Goal: Navigation & Orientation: Go to known website

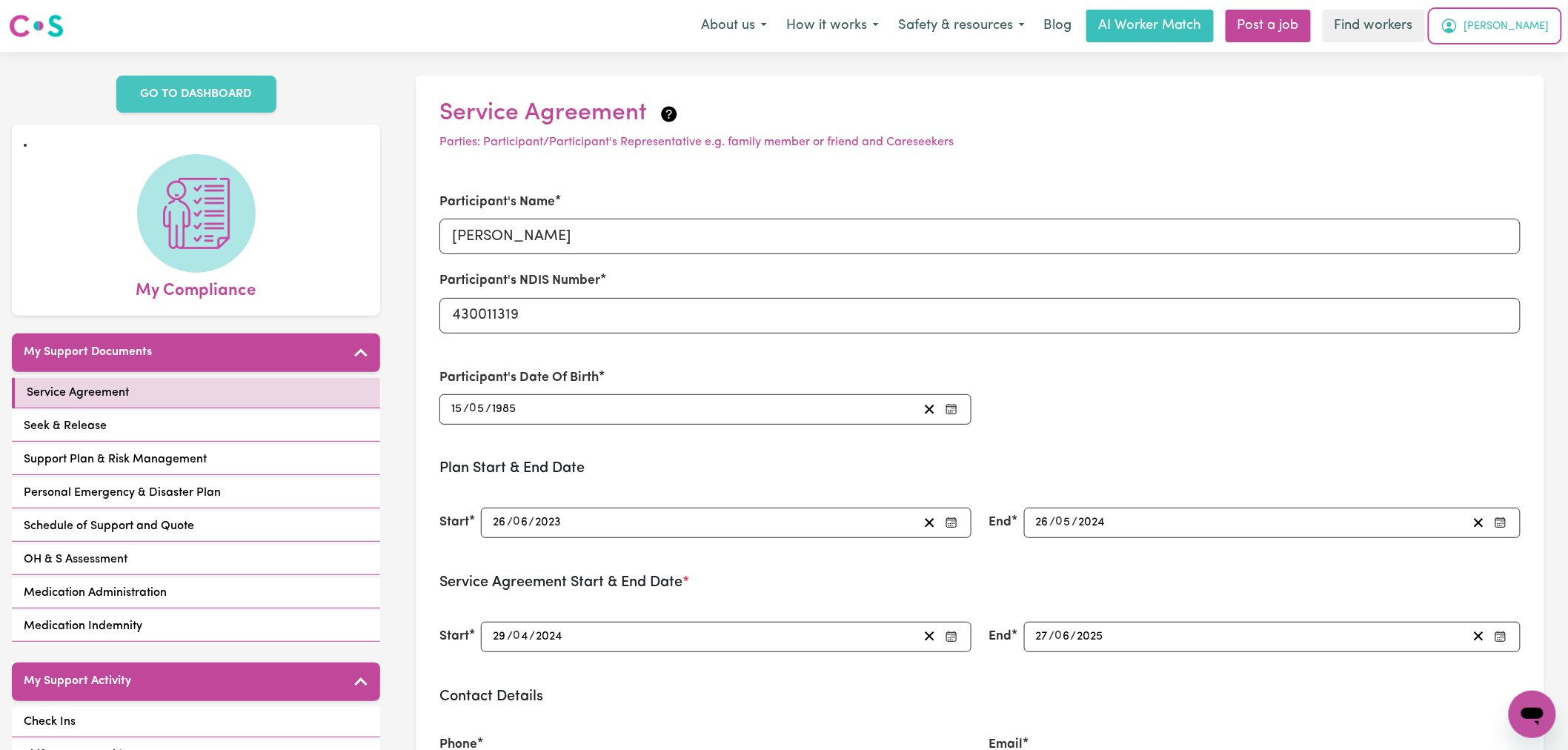
drag, startPoint x: 1545, startPoint y: 31, endPoint x: 1545, endPoint y: 40, distance: 9.0
click at [1545, 31] on span "Sarah" at bounding box center [1507, 27] width 85 height 16
click at [1521, 87] on link "Logout" at bounding box center [1500, 85] width 117 height 28
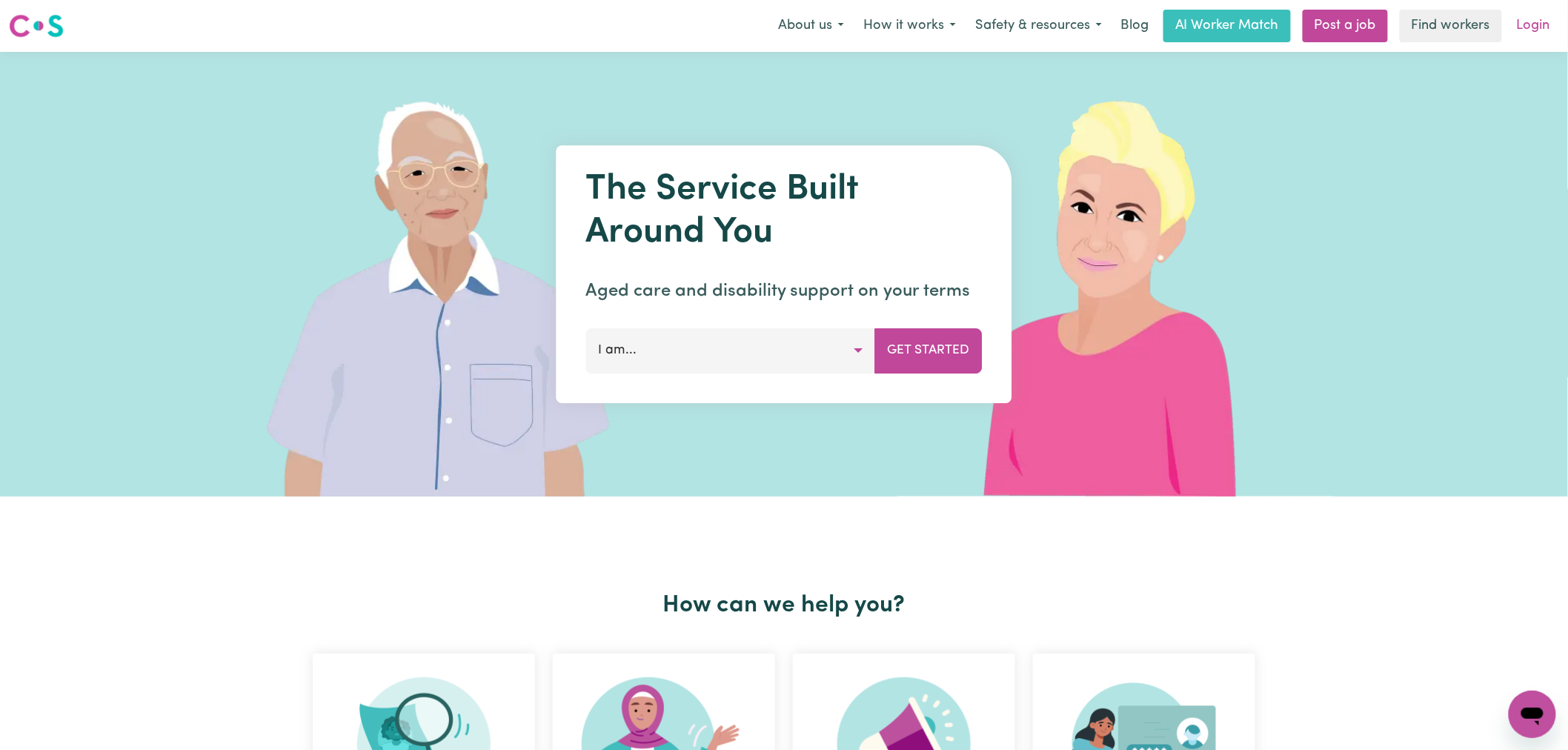
click at [1537, 26] on link "Login" at bounding box center [1534, 26] width 51 height 33
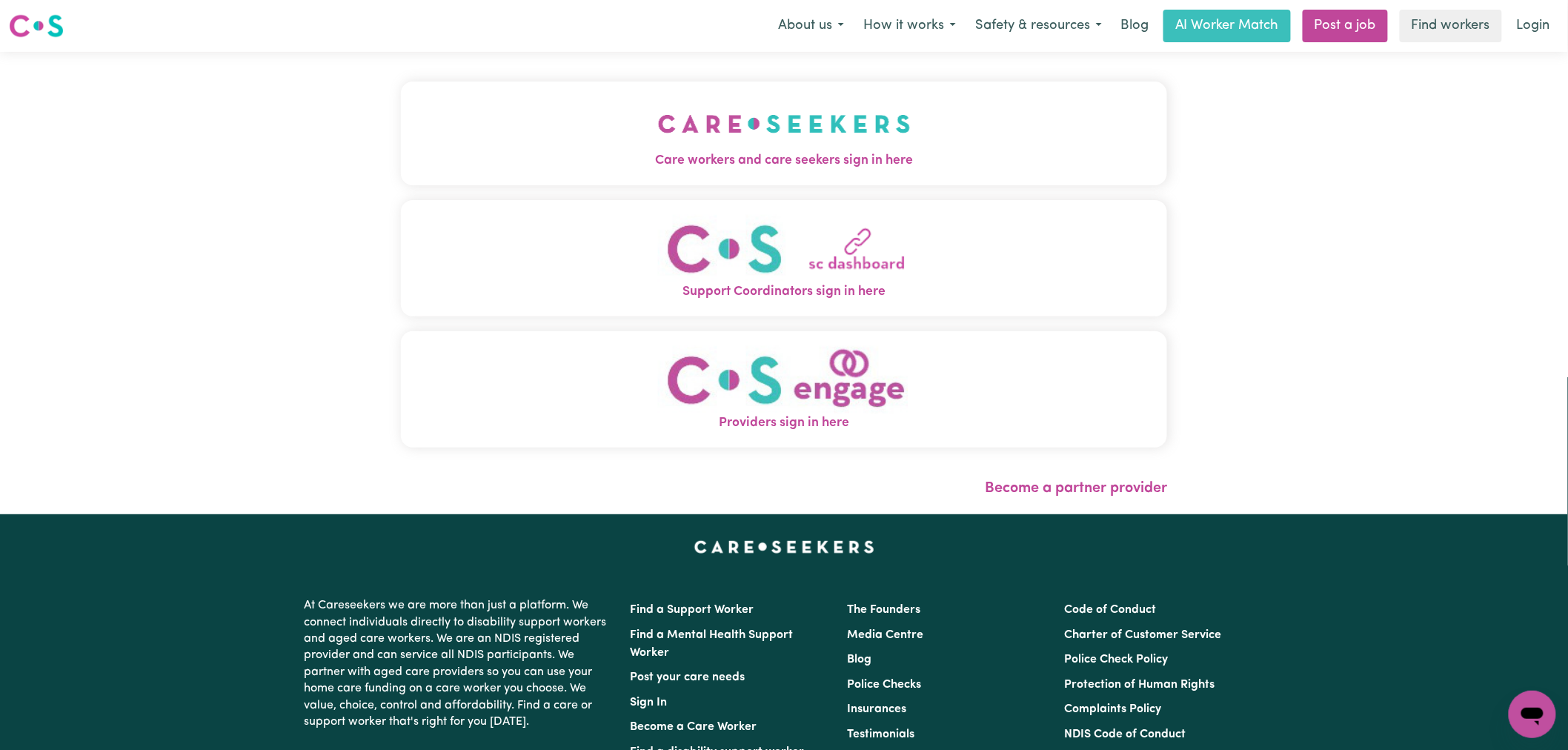
click at [722, 397] on img "Providers sign in here" at bounding box center [784, 379] width 252 height 67
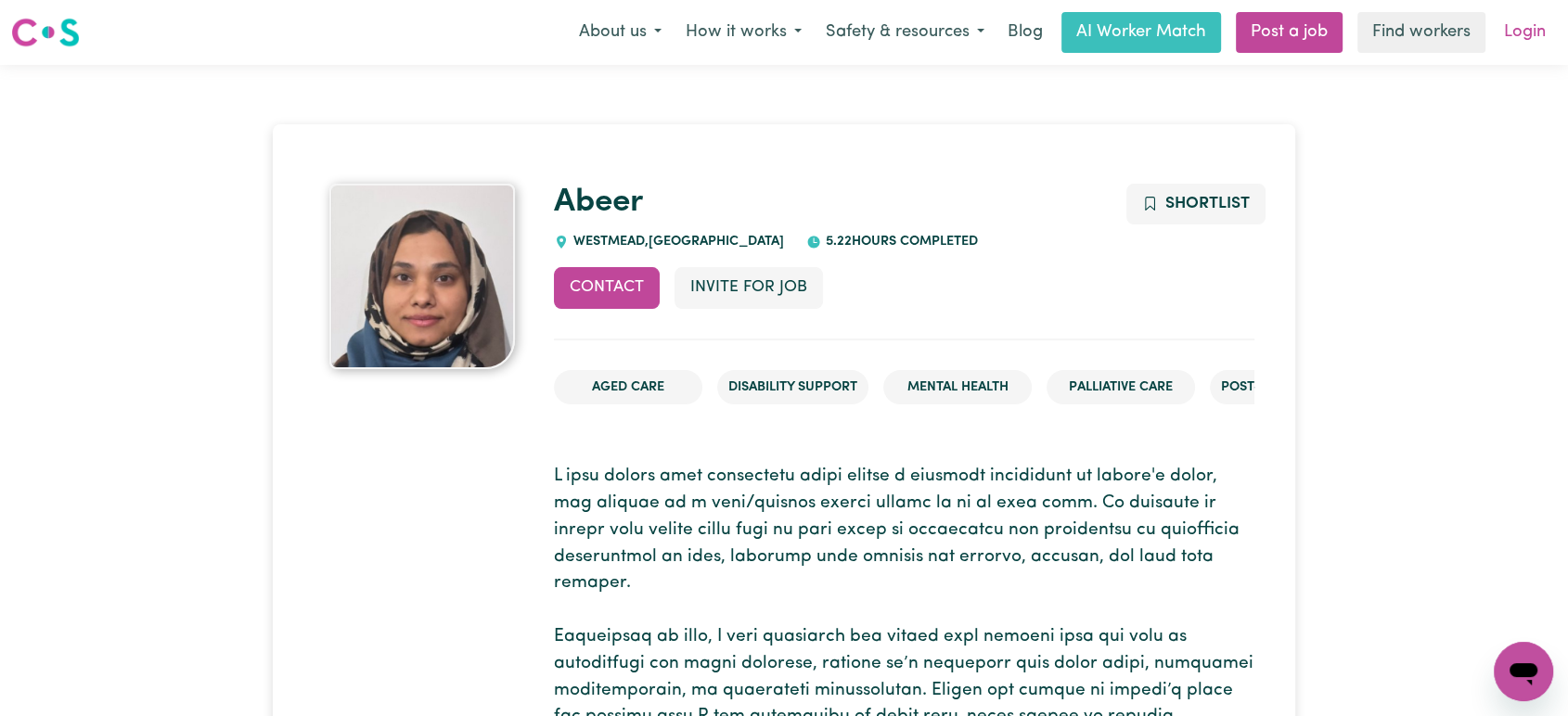
click at [1540, 22] on link "Login" at bounding box center [1524, 33] width 64 height 41
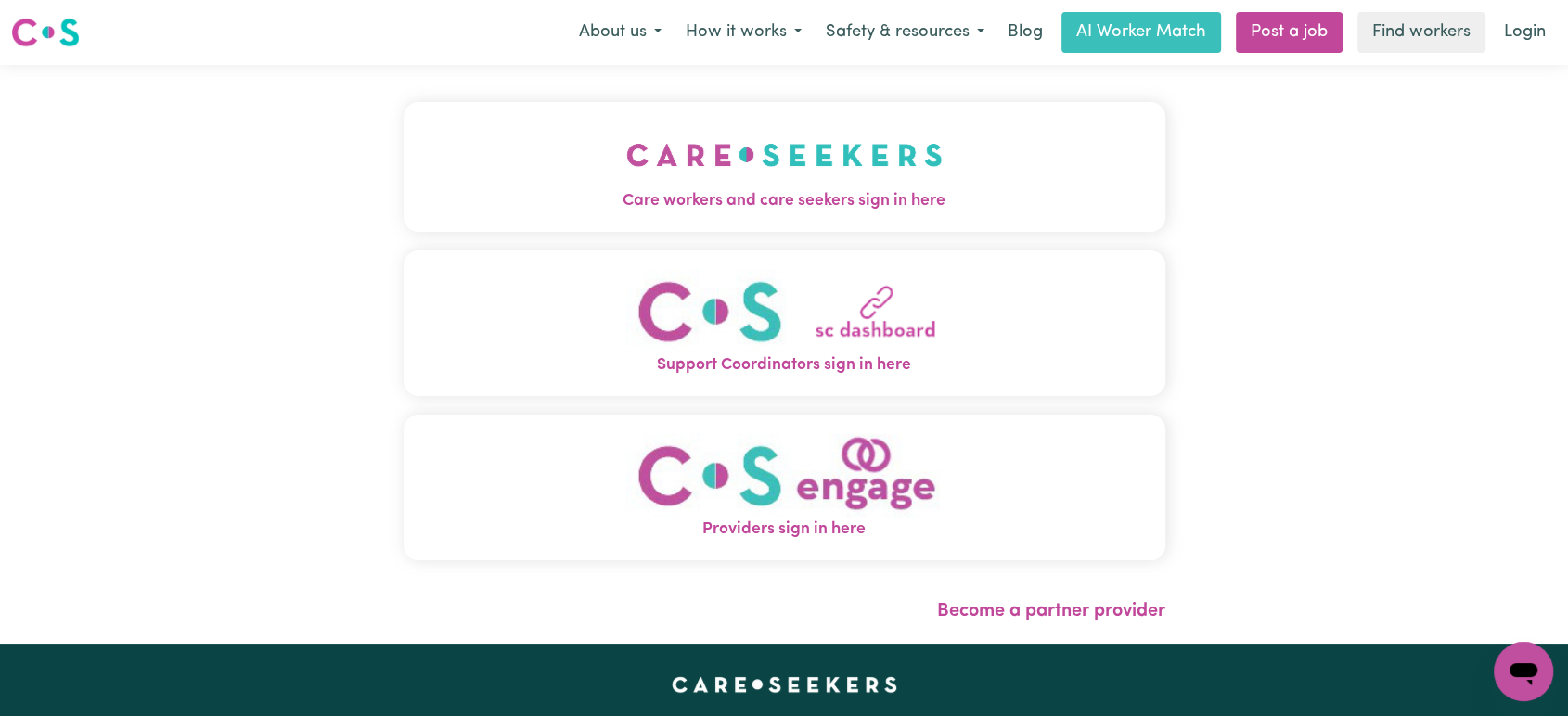
click at [712, 189] on span "Care workers and care seekers sign in here" at bounding box center [784, 201] width 762 height 24
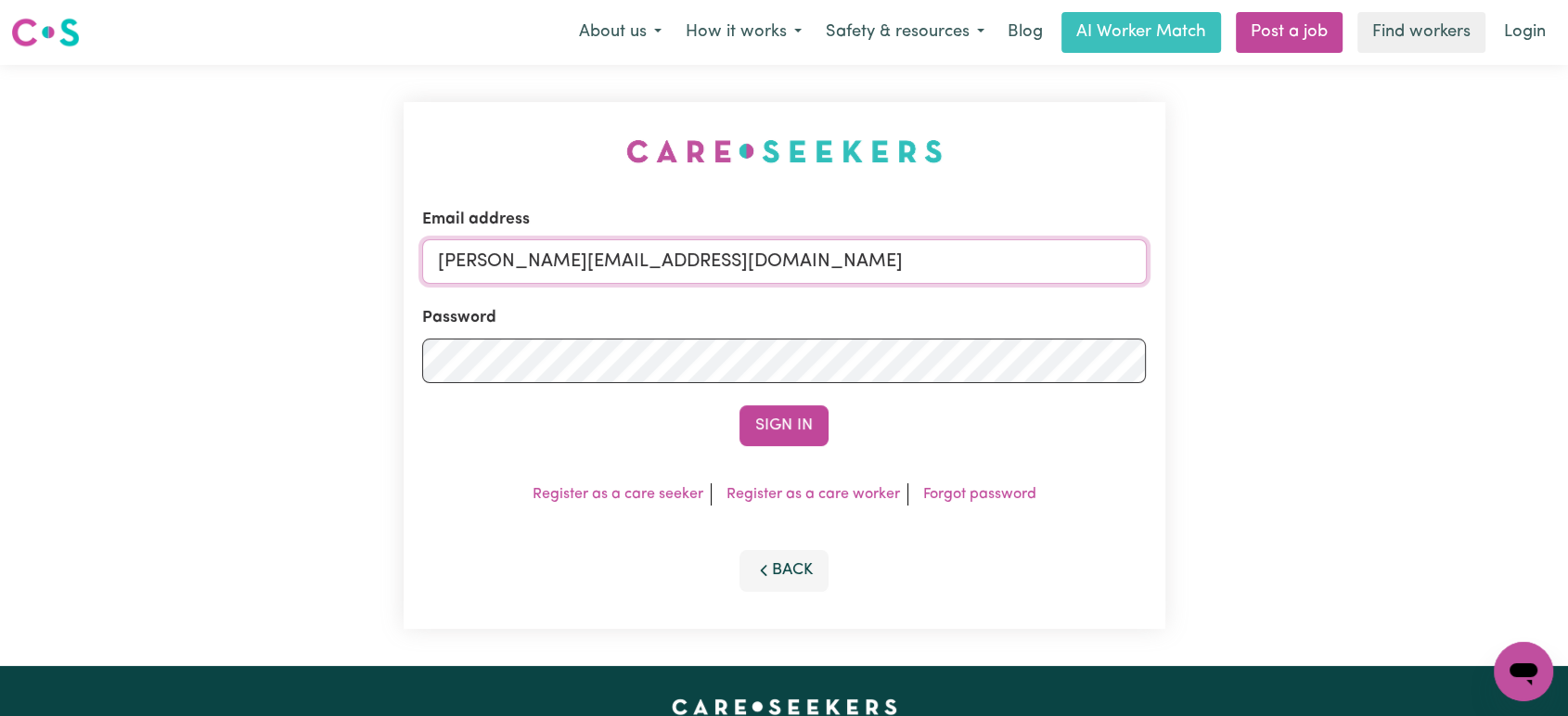
click at [734, 271] on input "[PERSON_NAME][EMAIL_ADDRESS][DOMAIN_NAME]" at bounding box center [784, 261] width 724 height 45
drag, startPoint x: 877, startPoint y: 250, endPoint x: 528, endPoint y: 249, distance: 349.0
click at [528, 249] on input "[EMAIL_ADDRESS][DOMAIN_NAME]" at bounding box center [784, 261] width 724 height 45
type input "[EMAIL_ADDRESS][DOMAIN_NAME]"
click at [739, 406] on button "Sign In" at bounding box center [784, 426] width 89 height 41
